Goal: Information Seeking & Learning: Check status

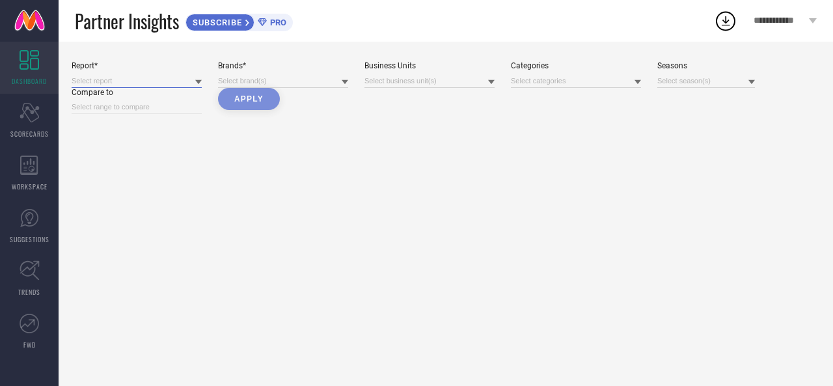
click at [141, 77] on input at bounding box center [137, 81] width 130 height 14
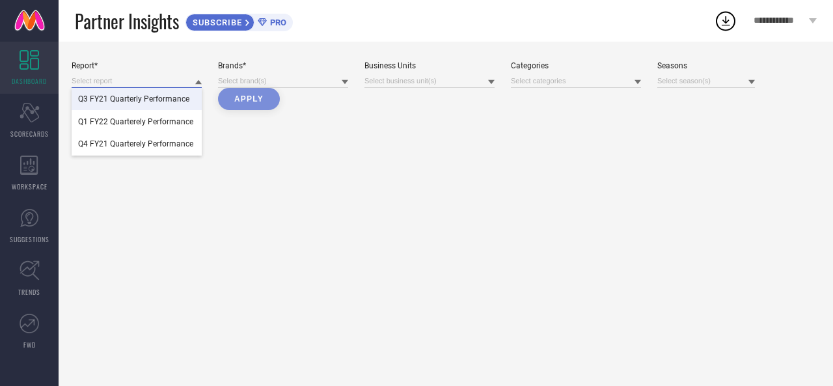
click at [164, 80] on input at bounding box center [137, 81] width 130 height 14
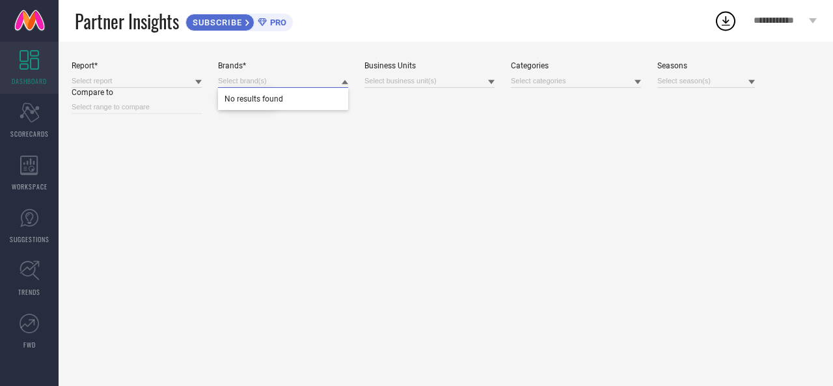
click at [252, 81] on input at bounding box center [283, 81] width 130 height 14
click at [144, 75] on input at bounding box center [137, 81] width 130 height 14
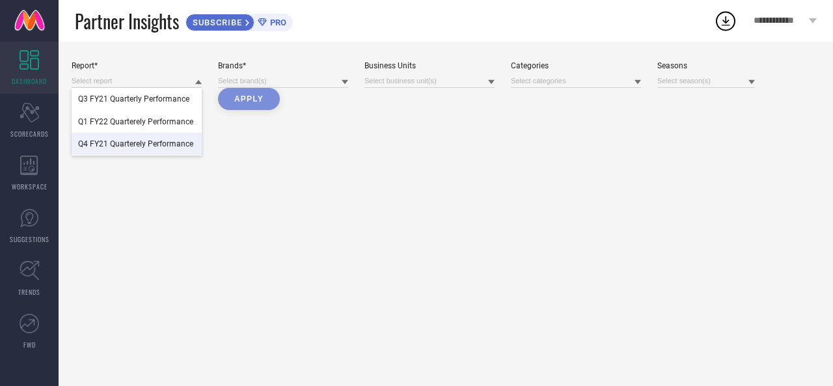
click at [179, 187] on div "Report* Q3 FY21 Quarterly Performance Q1 FY22 Quarterely Performance Q4 FY21 Qu…" at bounding box center [446, 214] width 774 height 344
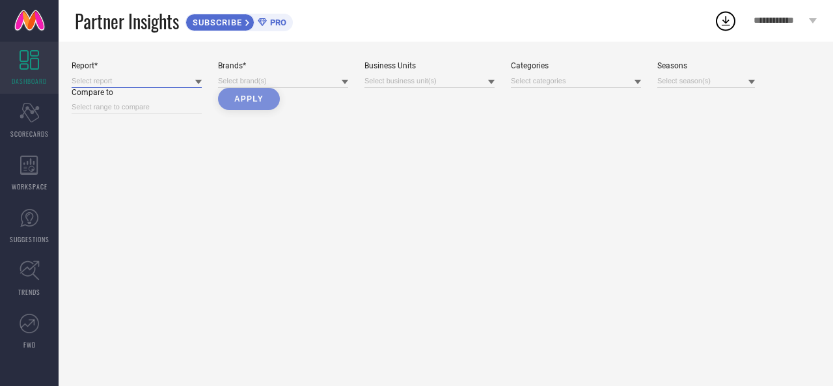
click at [144, 83] on input at bounding box center [137, 81] width 130 height 14
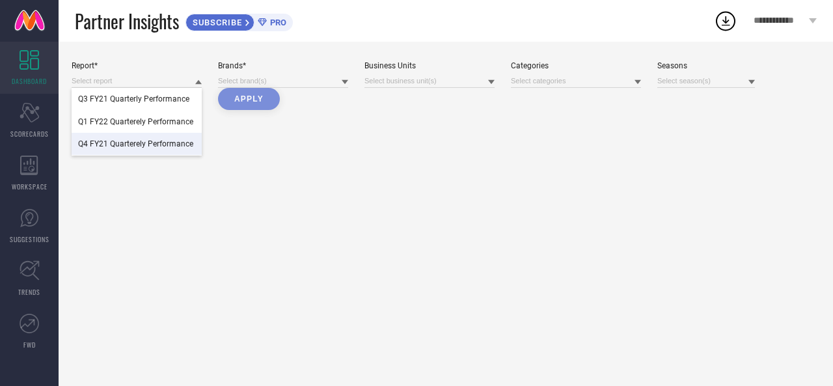
click at [296, 94] on div "Report* Q3 FY21 Quarterly Performance Q1 FY22 Quarterely Performance Q4 FY21 Qu…" at bounding box center [446, 87] width 748 height 53
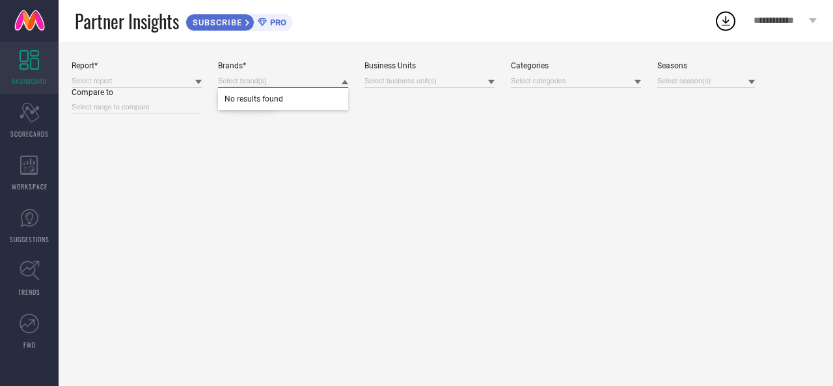
click at [302, 79] on input at bounding box center [283, 81] width 130 height 14
click at [433, 79] on input at bounding box center [429, 81] width 130 height 14
click at [590, 80] on input at bounding box center [576, 81] width 130 height 14
click at [34, 90] on link "DASHBOARD" at bounding box center [29, 68] width 59 height 52
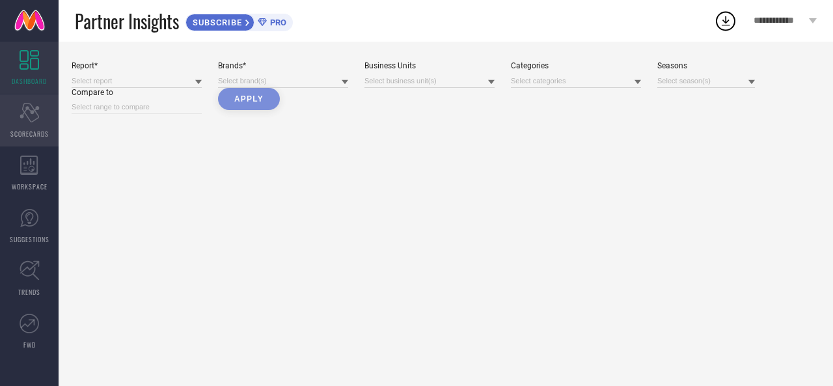
click at [4, 124] on div "Scorecard SCORECARDS" at bounding box center [29, 120] width 59 height 52
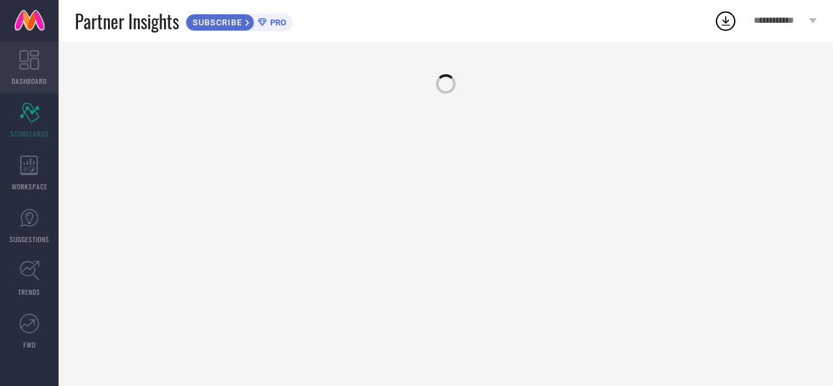
click at [16, 64] on link "DASHBOARD" at bounding box center [29, 68] width 59 height 52
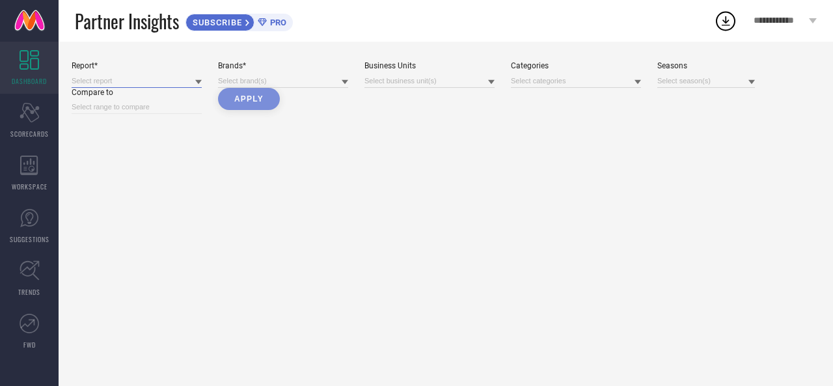
click at [136, 87] on input at bounding box center [137, 81] width 130 height 14
click at [131, 109] on div "Q3 FY21 Quarterly Performance" at bounding box center [137, 99] width 130 height 22
click at [261, 64] on div "Brands*" at bounding box center [283, 65] width 130 height 9
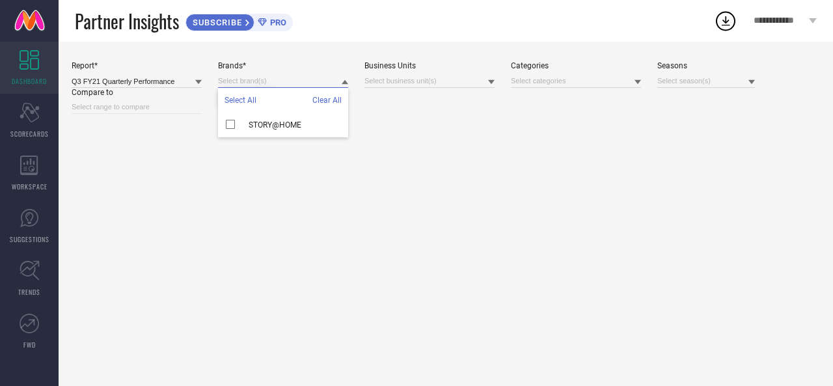
click at [260, 84] on input at bounding box center [283, 81] width 130 height 14
click at [264, 131] on div "STORY@HOME" at bounding box center [283, 125] width 130 height 25
click at [449, 150] on div "Report* Q3 FY21 Quarterly Performance Brands* Select All Clear All STORY@HOME B…" at bounding box center [446, 214] width 774 height 344
click at [426, 70] on div "Business Units" at bounding box center [429, 65] width 130 height 9
click at [425, 83] on input at bounding box center [429, 81] width 130 height 14
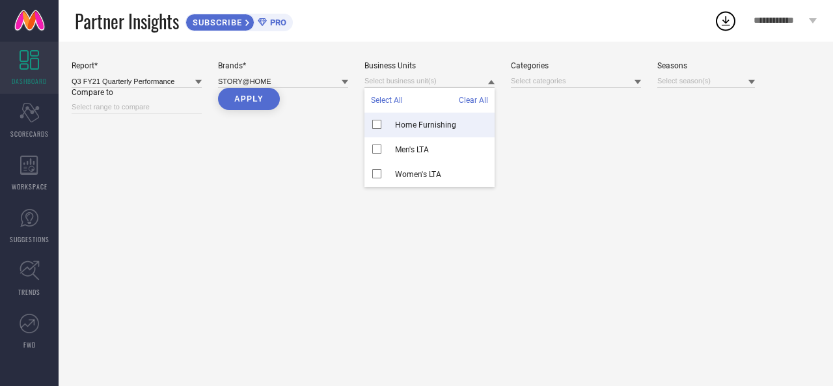
click at [429, 120] on span "Home Furnishing" at bounding box center [425, 124] width 61 height 9
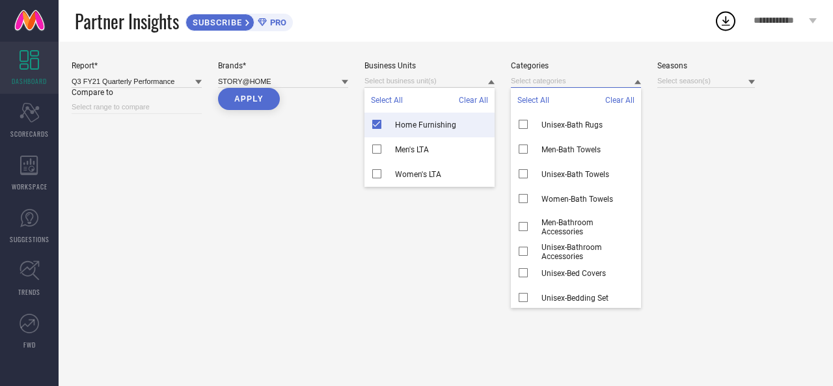
click at [619, 81] on input at bounding box center [576, 81] width 130 height 14
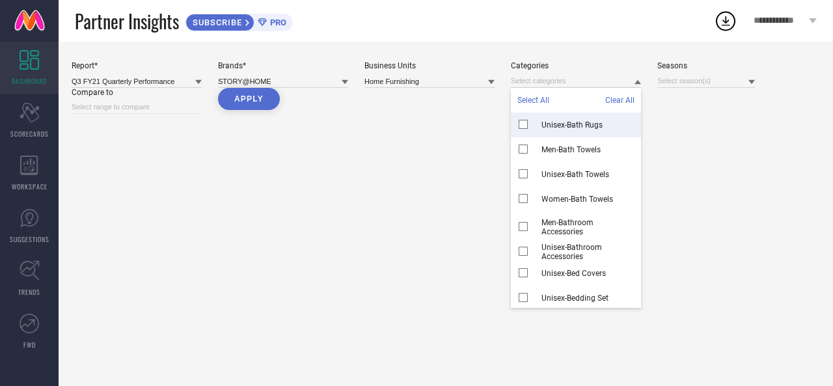
click at [720, 135] on div "Report* Q3 FY21 Quarterly Performance Brands* STORY@HOME Business Units Home Fu…" at bounding box center [446, 214] width 774 height 344
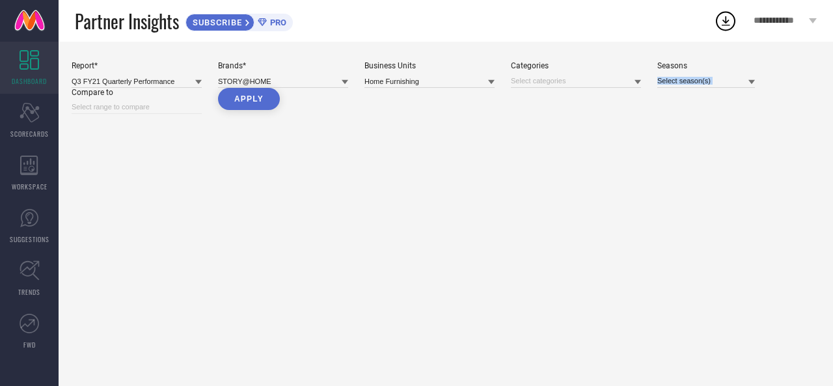
click at [720, 135] on div "Report* Q3 FY21 Quarterly Performance Brands* STORY@HOME Business Units Home Fu…" at bounding box center [446, 214] width 774 height 344
click at [36, 76] on span "DASHBOARD" at bounding box center [29, 81] width 35 height 10
click at [34, 28] on link at bounding box center [29, 21] width 59 height 42
